Goal: Transaction & Acquisition: Purchase product/service

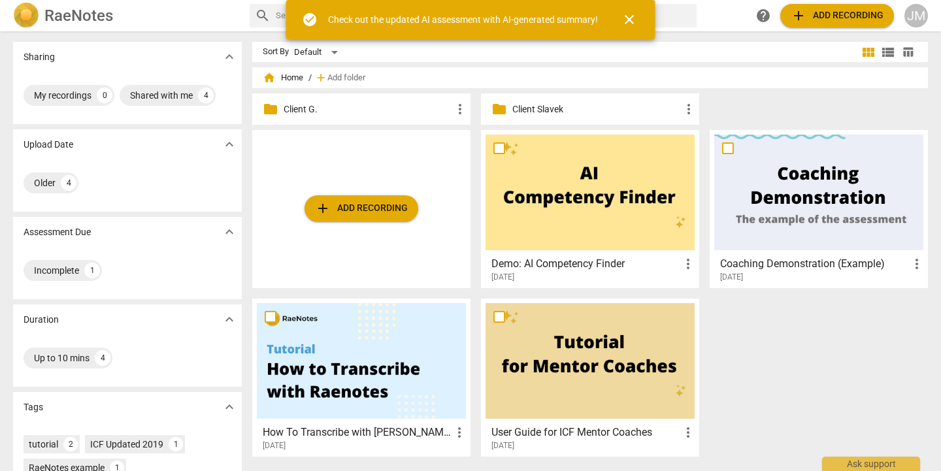
click at [628, 22] on span "close" at bounding box center [629, 20] width 16 height 16
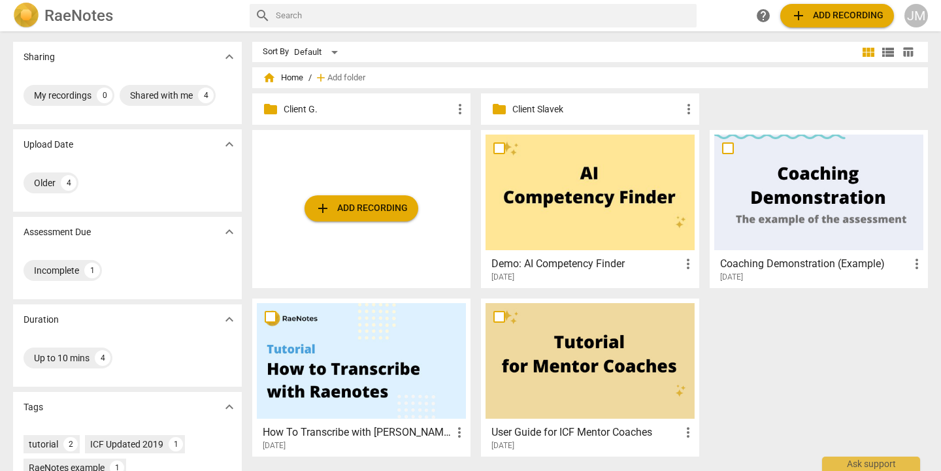
click at [536, 108] on p "Client Slavek" at bounding box center [596, 110] width 169 height 14
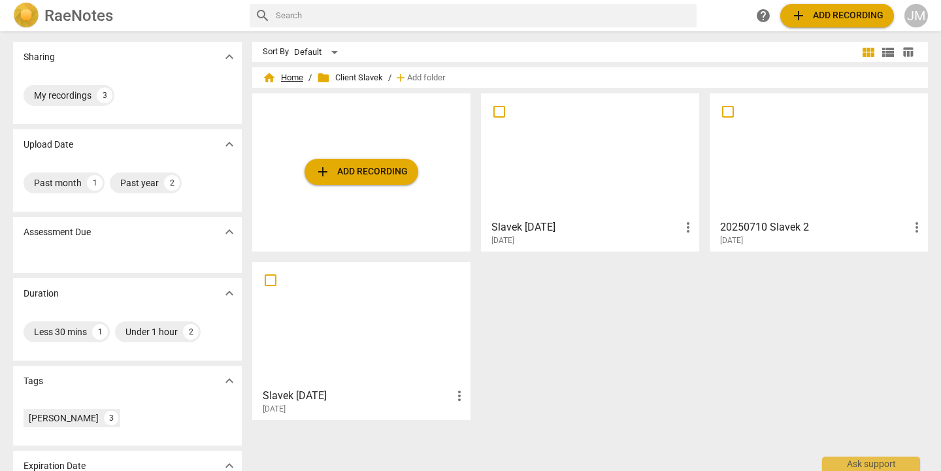
click at [294, 78] on span "home Home" at bounding box center [283, 77] width 40 height 13
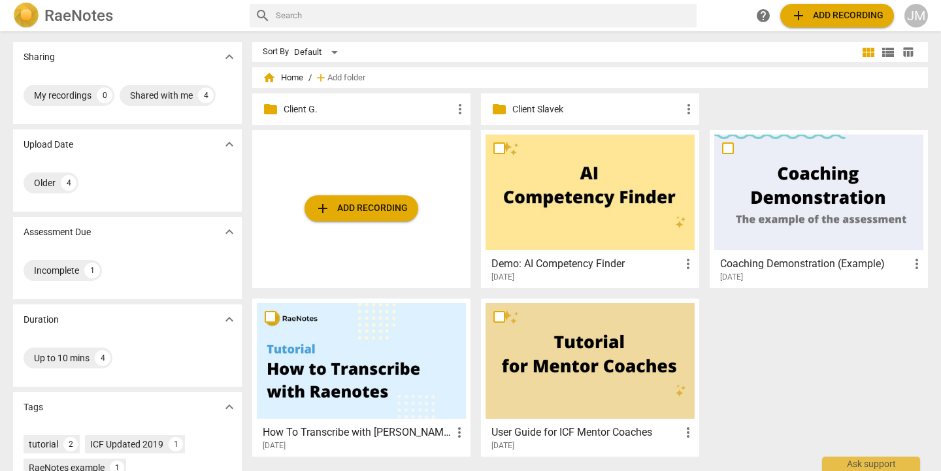
click at [297, 112] on p "Client G." at bounding box center [367, 110] width 169 height 14
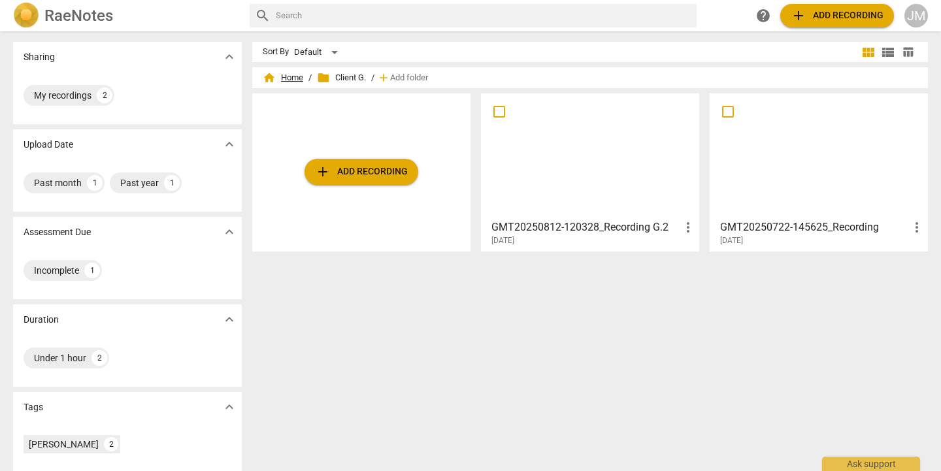
click at [288, 76] on span "home Home" at bounding box center [283, 77] width 40 height 13
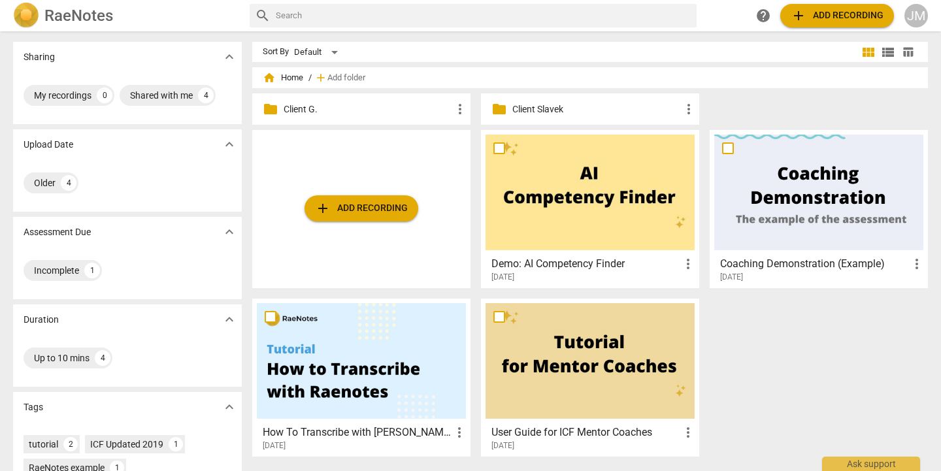
click at [372, 211] on span "add Add recording" at bounding box center [361, 209] width 93 height 16
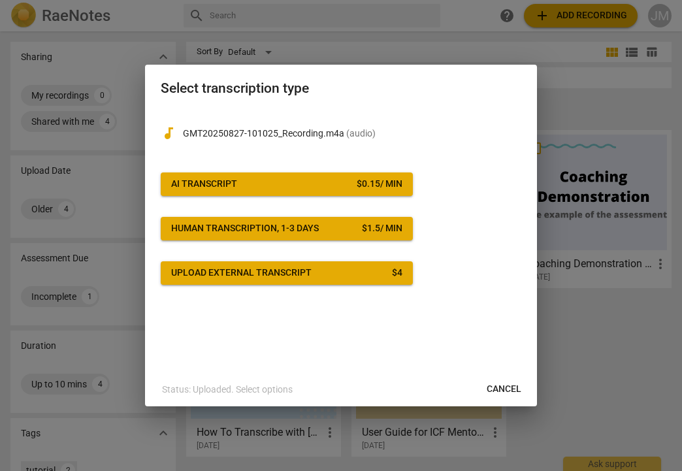
click at [293, 180] on span "AI Transcript $ 0.15 / min" at bounding box center [286, 184] width 231 height 13
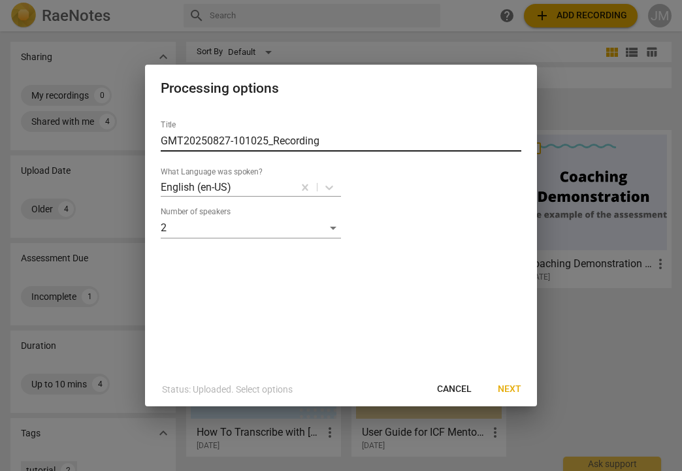
click at [273, 139] on input "GMT20250827-101025_Recording" at bounding box center [341, 141] width 361 height 21
type input "GMT20250827-Nat.Recording"
click at [513, 391] on span "Next" at bounding box center [510, 389] width 24 height 13
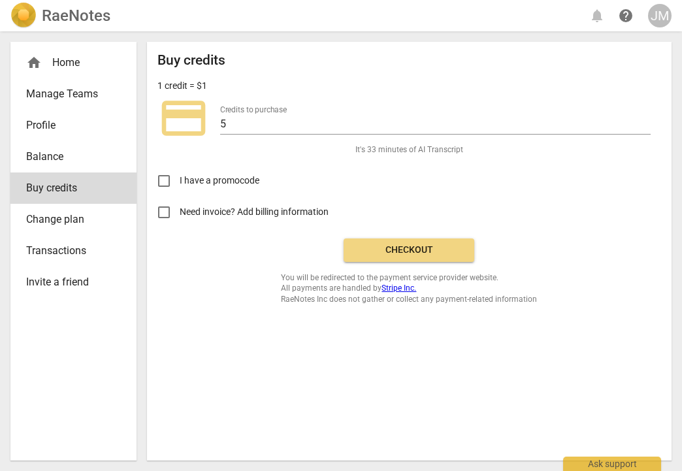
click at [413, 251] on span "Checkout" at bounding box center [409, 250] width 110 height 13
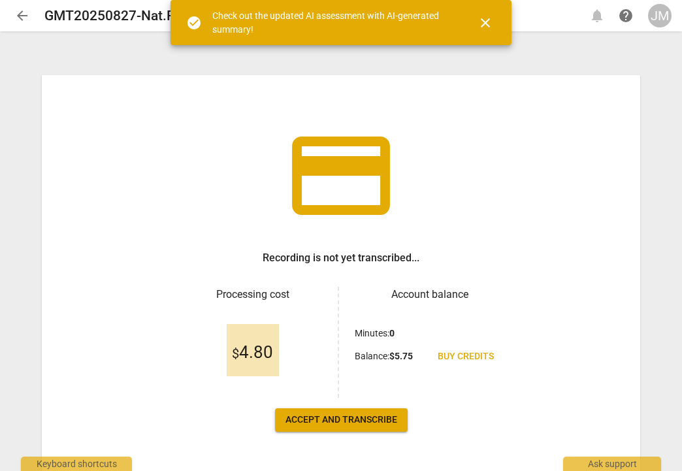
click at [376, 423] on span "Accept and transcribe" at bounding box center [341, 419] width 112 height 13
